Goal: Use online tool/utility: Utilize a website feature to perform a specific function

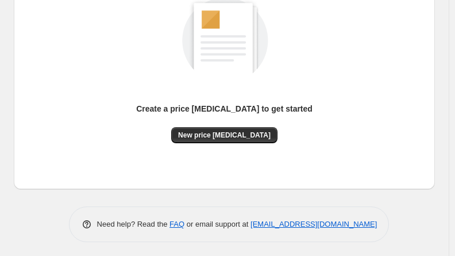
scroll to position [174, 0]
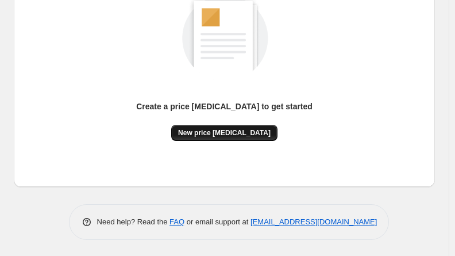
click at [253, 138] on button "New price [MEDICAL_DATA]" at bounding box center [224, 133] width 106 height 16
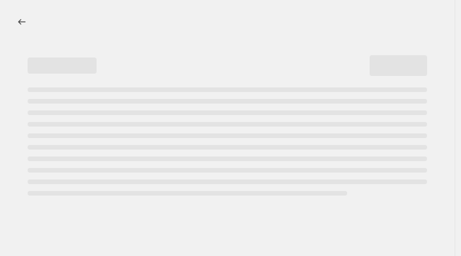
select select "percentage"
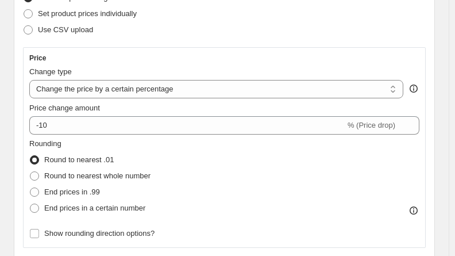
scroll to position [230, 0]
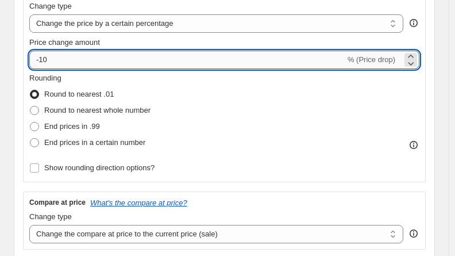
click at [102, 54] on input "-10" at bounding box center [187, 60] width 316 height 18
type input "-1"
type input "-25"
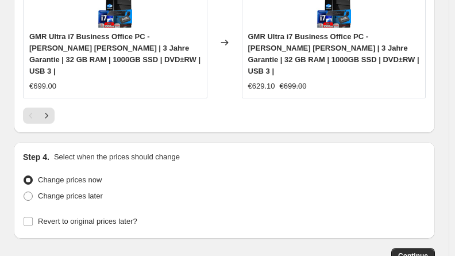
scroll to position [1297, 0]
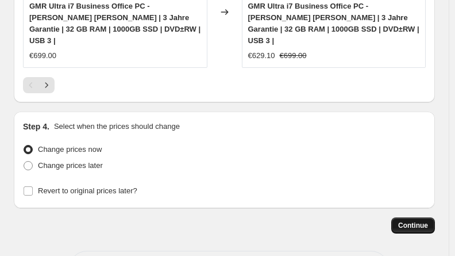
click at [418, 221] on span "Continue" at bounding box center [413, 225] width 30 height 9
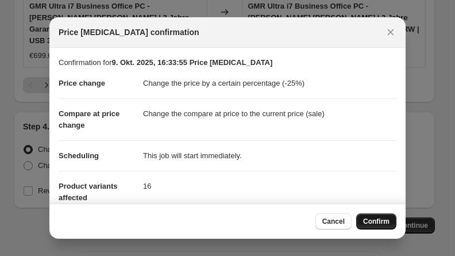
click at [384, 222] on span "Confirm" at bounding box center [376, 221] width 26 height 9
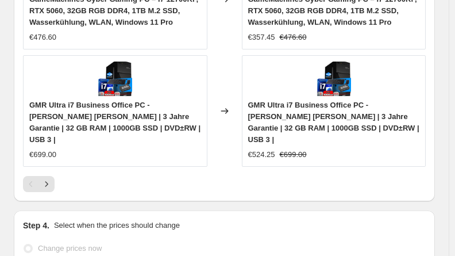
select select "percentage"
